Goal: Task Accomplishment & Management: Manage account settings

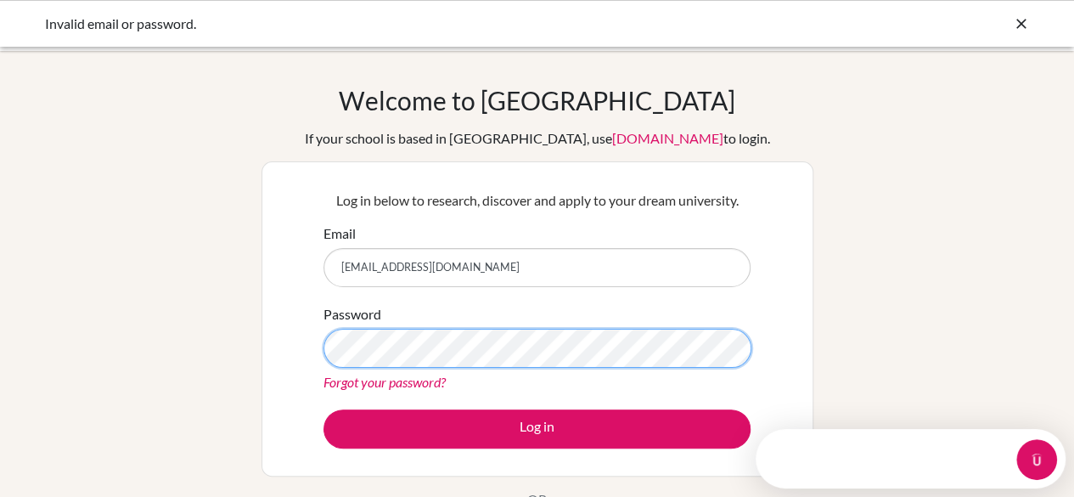
click at [324, 409] on button "Log in" at bounding box center [537, 428] width 427 height 39
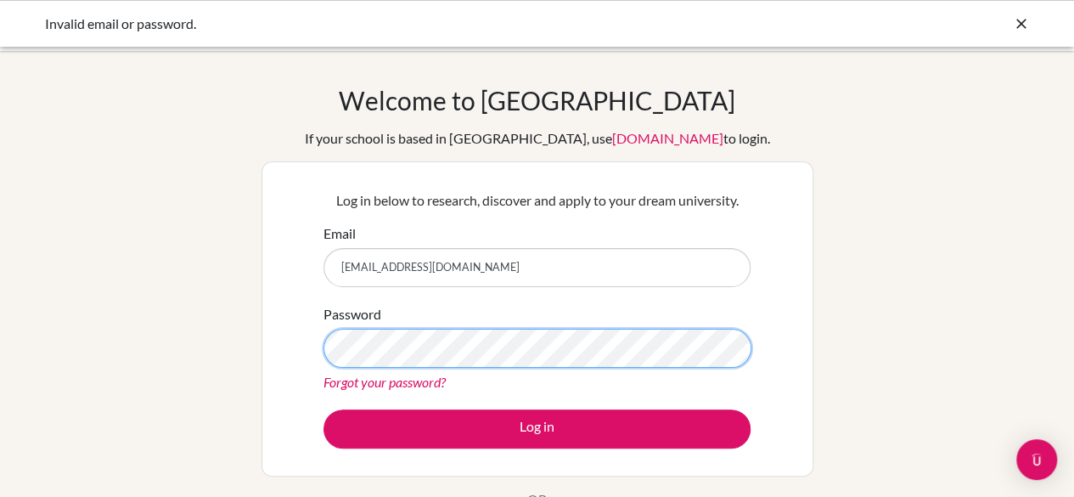
click at [324, 409] on button "Log in" at bounding box center [537, 428] width 427 height 39
